Goal: Task Accomplishment & Management: Use online tool/utility

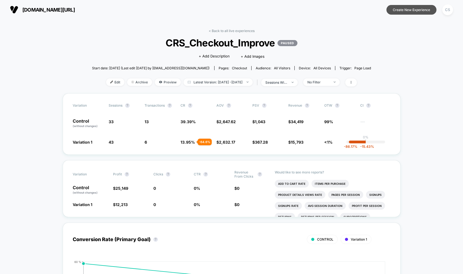
click at [422, 10] on button "Create New Experience" at bounding box center [412, 10] width 50 height 10
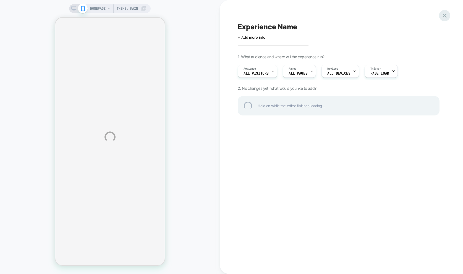
click at [444, 14] on div at bounding box center [444, 15] width 11 height 11
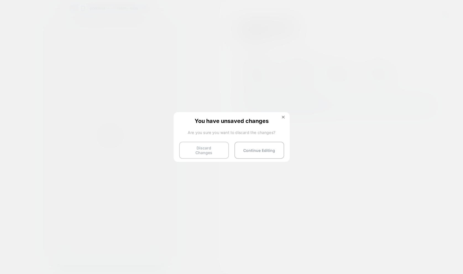
click at [212, 151] on button "Discard Changes" at bounding box center [204, 150] width 50 height 17
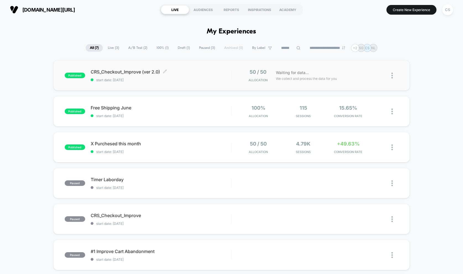
click at [143, 81] on span "start date: 08/09/2025" at bounding box center [161, 80] width 141 height 4
click at [146, 83] on div "published CRS_Checkout_Improve (ver 2.0) start date: 08/09/2025 50 / 50 Allocat…" at bounding box center [231, 75] width 357 height 30
